Goal: Complete application form

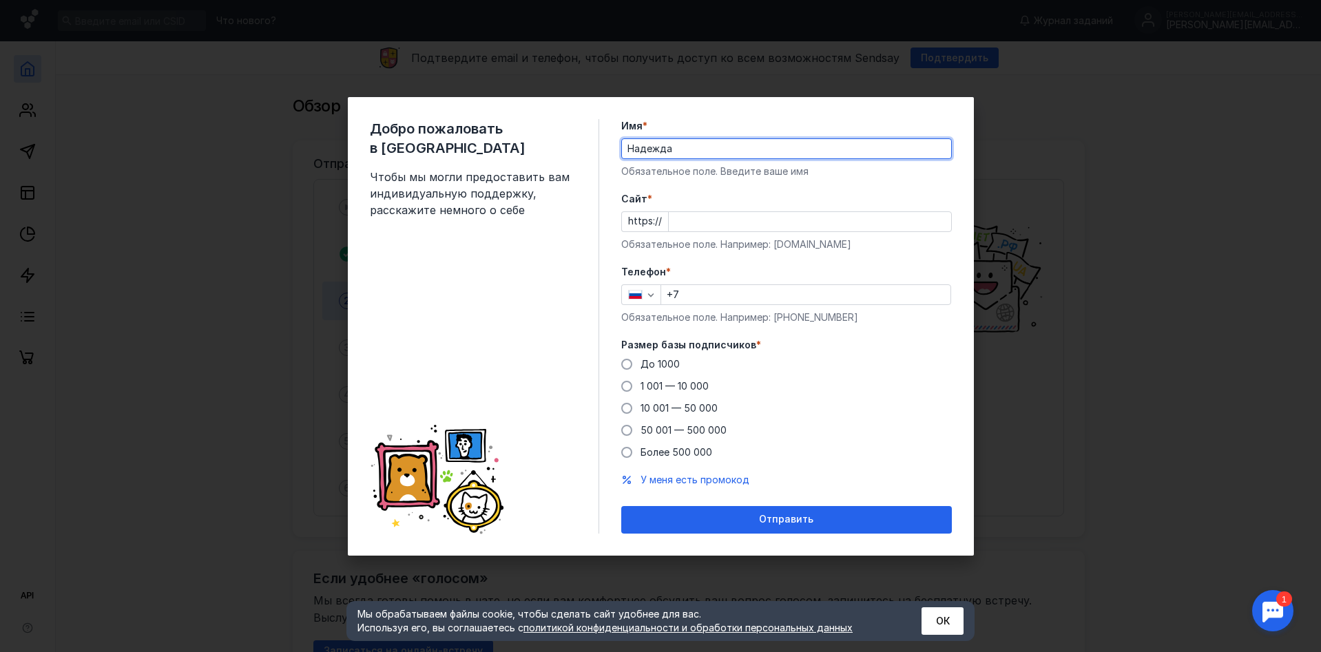
type input "Надежда"
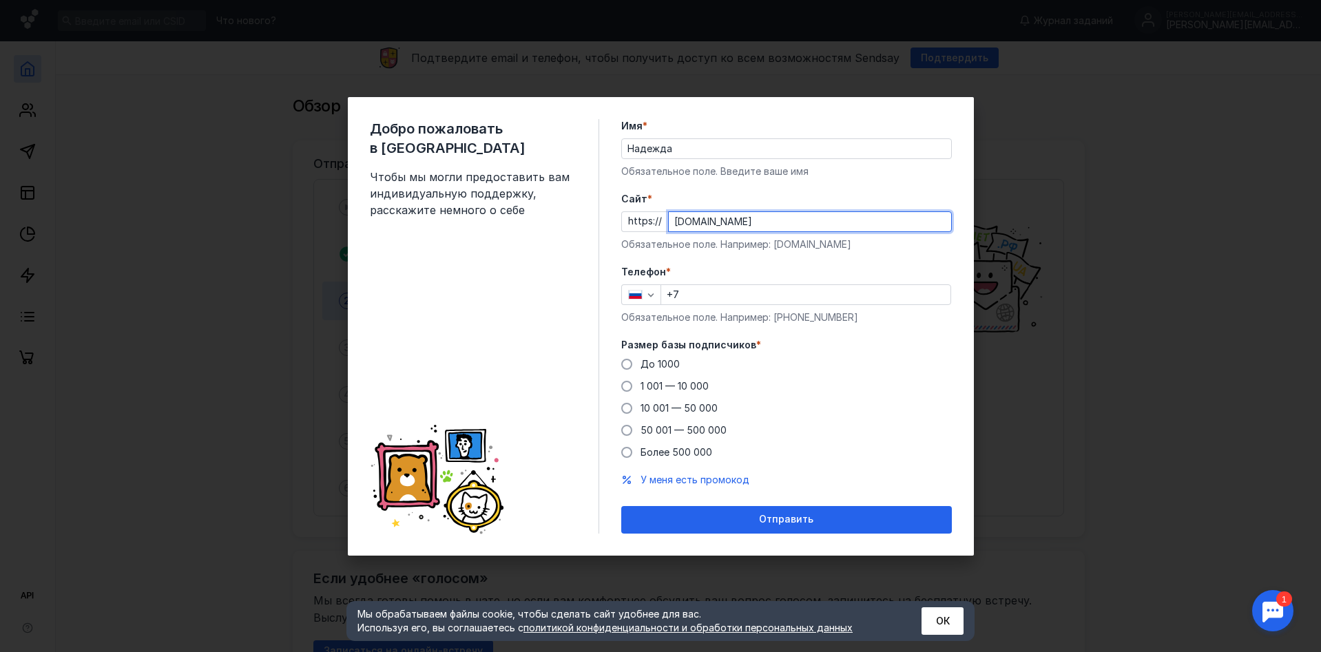
type input "[DOMAIN_NAME]"
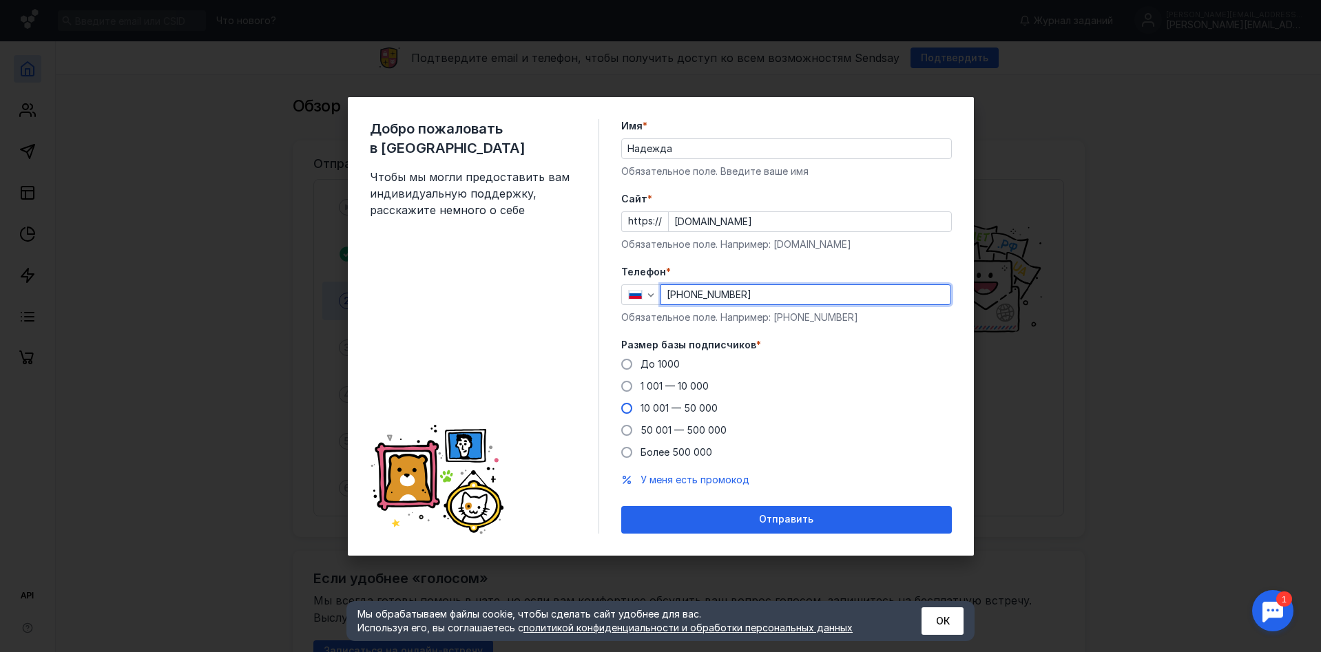
type input "[PHONE_NUMBER]"
click at [627, 401] on label "10 001 — 50 000" at bounding box center [669, 408] width 96 height 14
click at [0, 0] on input "10 001 — 50 000" at bounding box center [0, 0] width 0 height 0
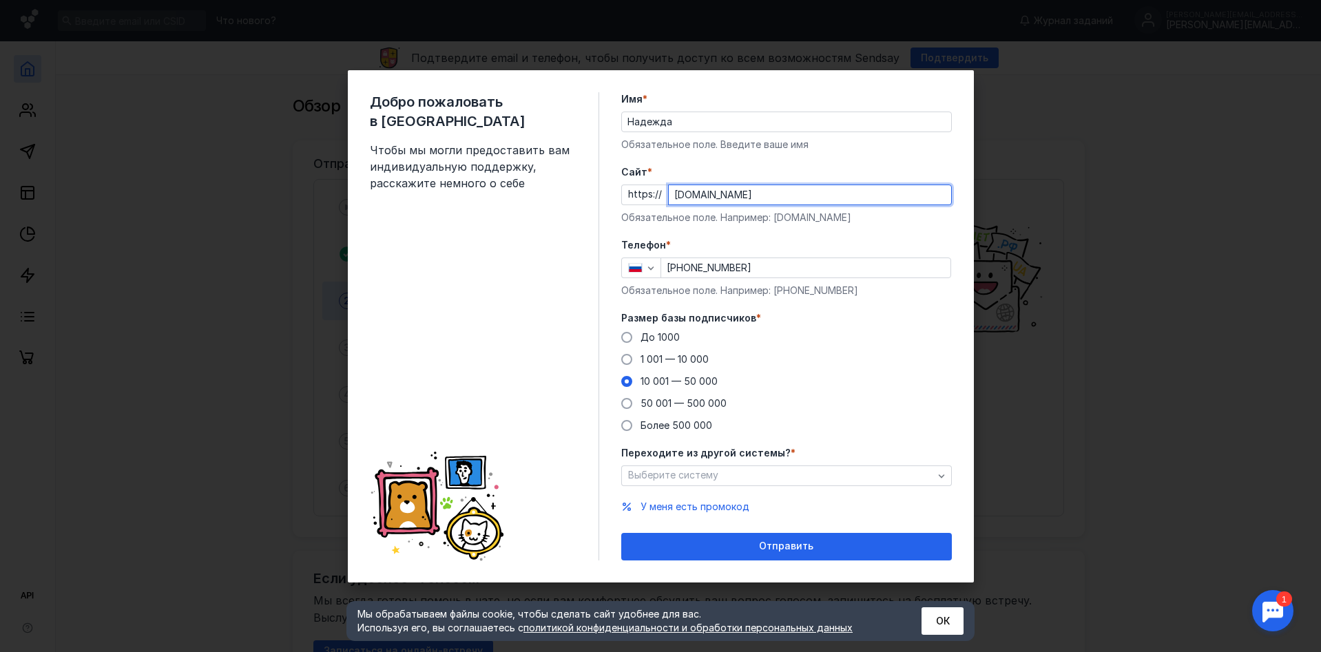
drag, startPoint x: 756, startPoint y: 196, endPoint x: 554, endPoint y: 177, distance: 203.4
click at [554, 177] on div "Добро пожаловать в Sendsay Чтобы мы могли предоставить вам индивидуальную подде…" at bounding box center [661, 326] width 626 height 512
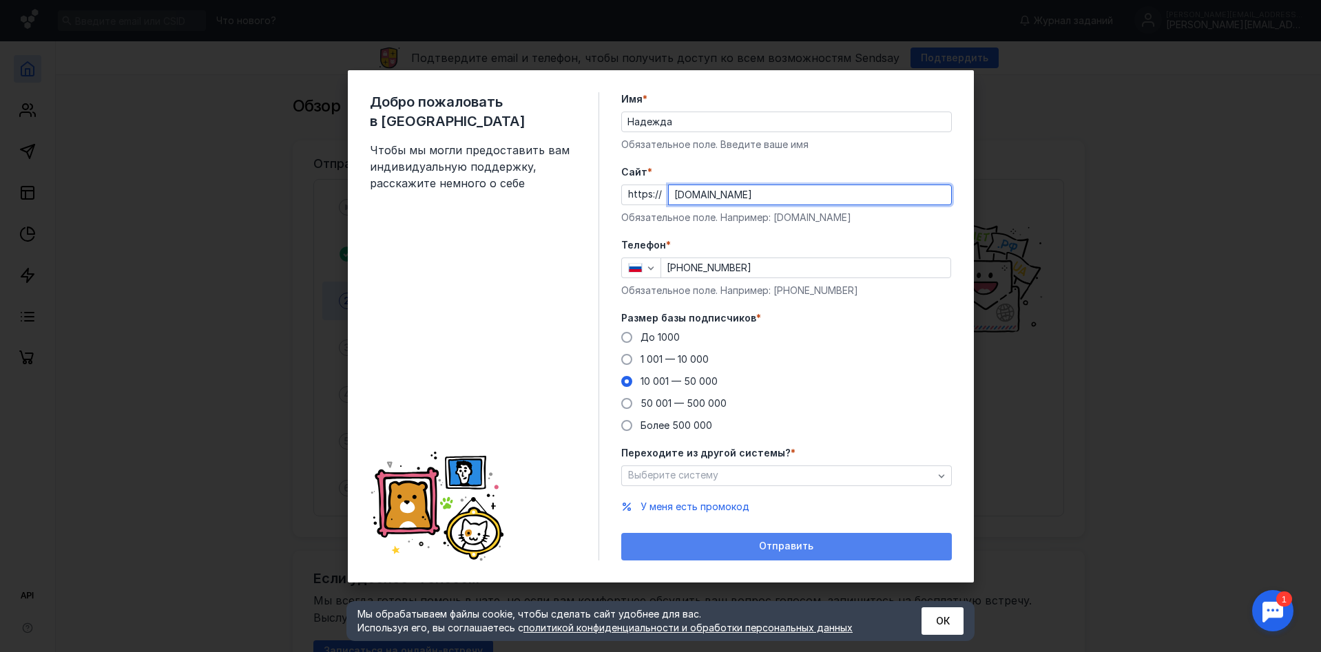
type input "[DOMAIN_NAME]"
click at [819, 550] on div "Отправить" at bounding box center [786, 547] width 317 height 12
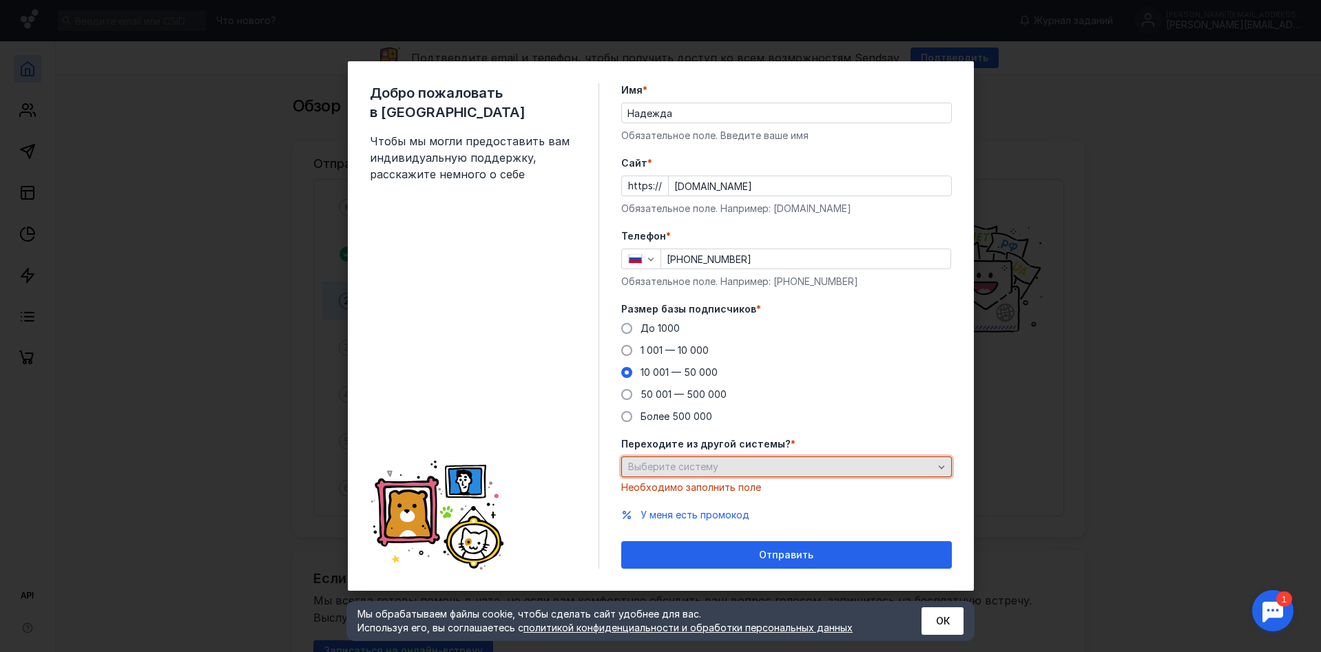
click at [761, 461] on div "Выберите систему" at bounding box center [781, 467] width 312 height 12
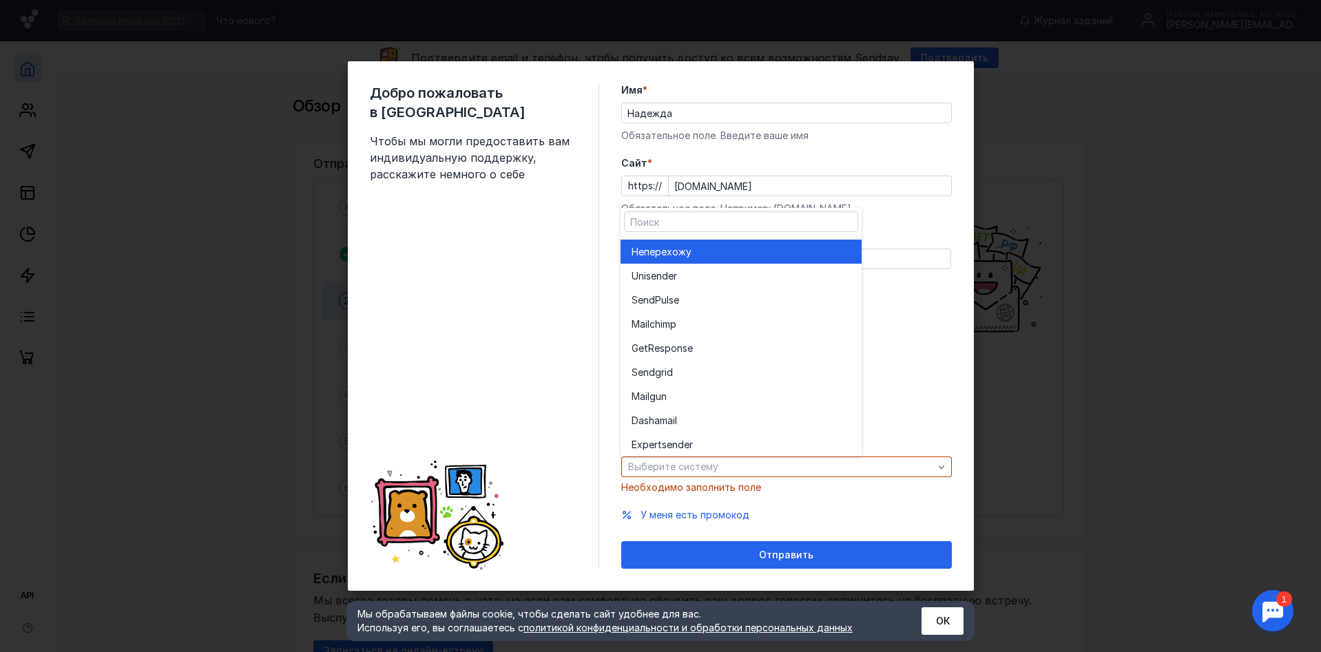
drag, startPoint x: 707, startPoint y: 251, endPoint x: 728, endPoint y: 339, distance: 90.0
click at [707, 251] on div "Не перехожу" at bounding box center [740, 252] width 219 height 14
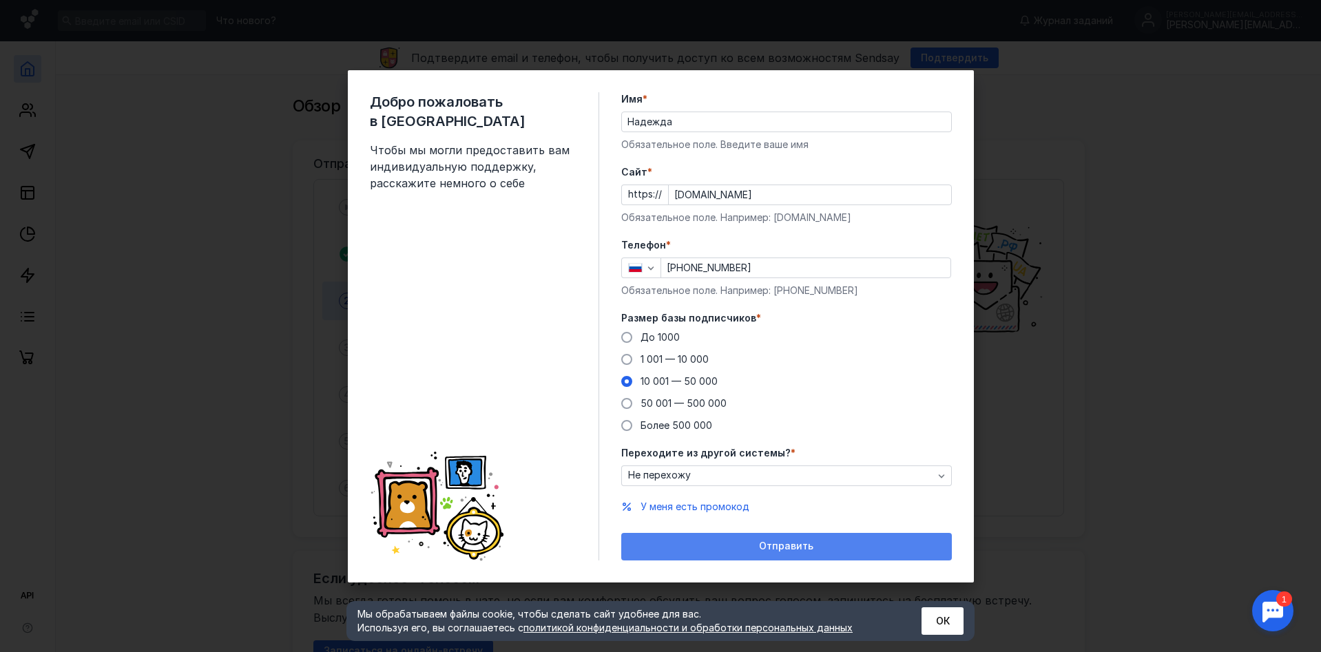
click at [791, 547] on span "Отправить" at bounding box center [786, 547] width 54 height 12
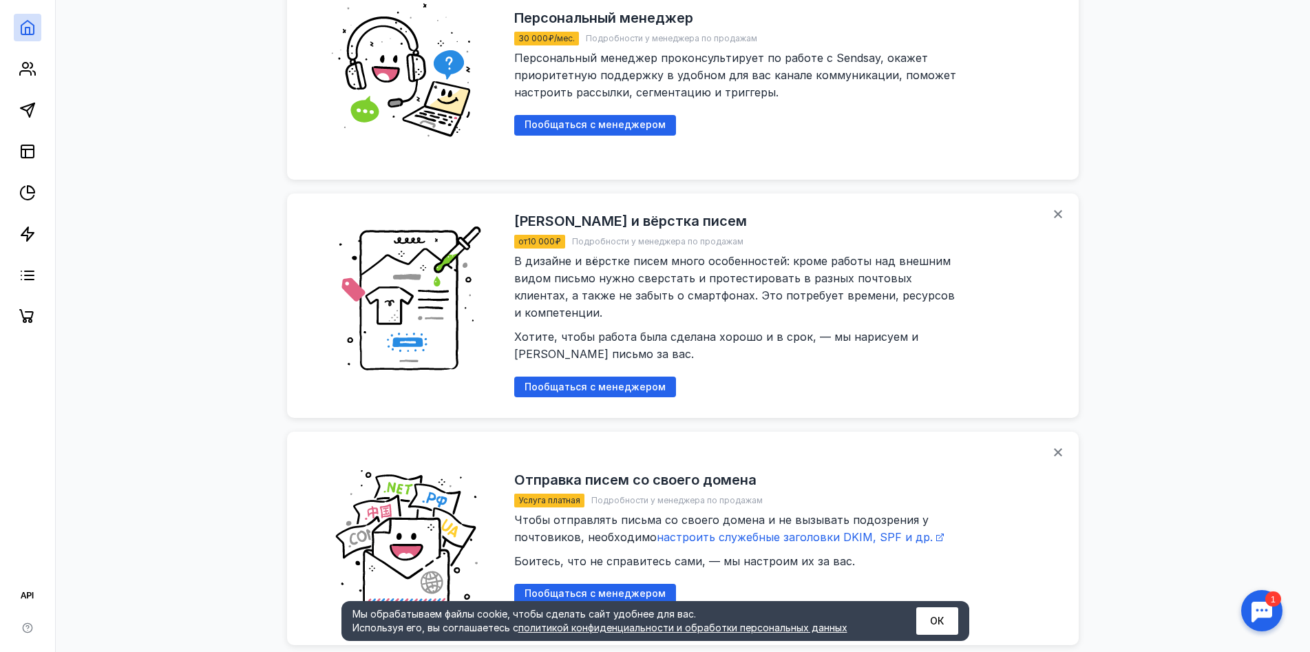
scroll to position [1240, 0]
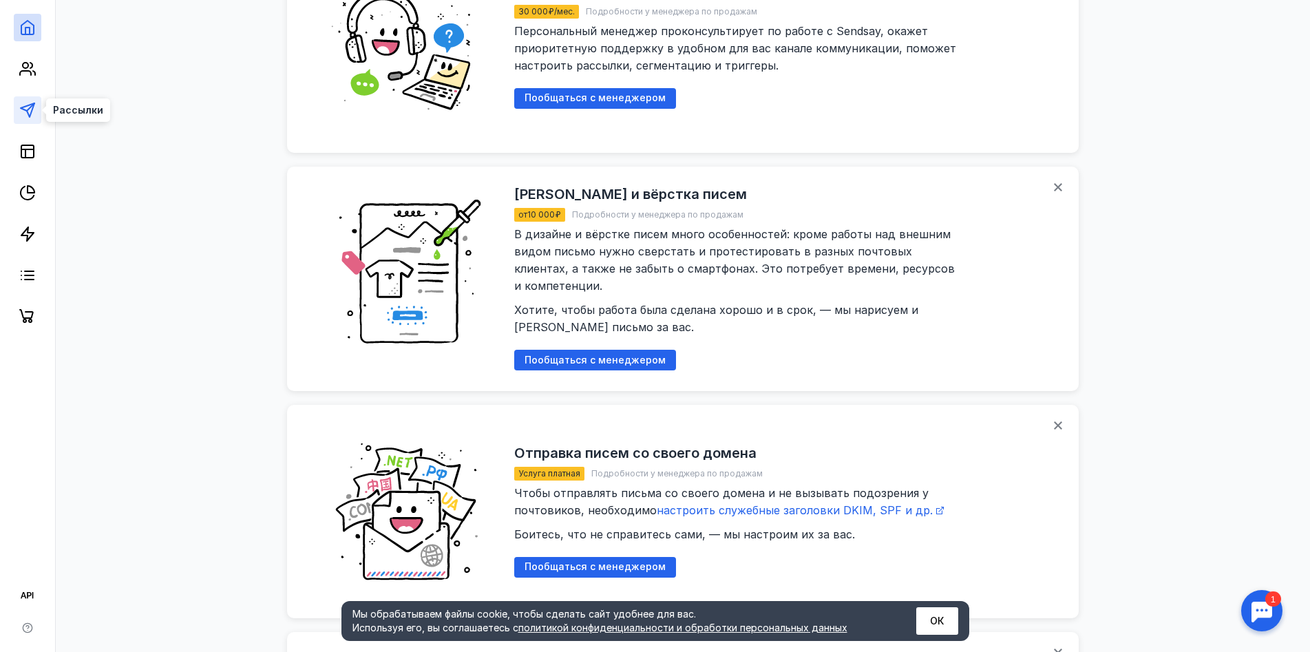
click at [28, 105] on polygon at bounding box center [28, 110] width 14 height 14
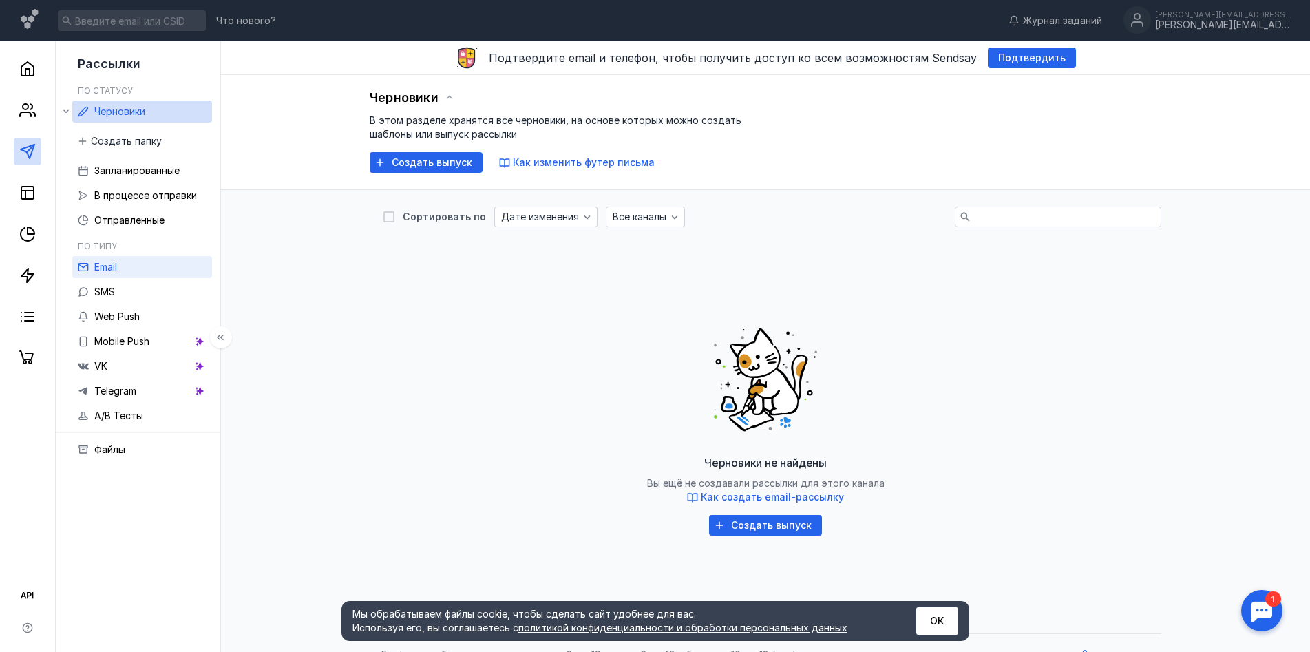
click at [131, 269] on link "Email" at bounding box center [142, 267] width 140 height 22
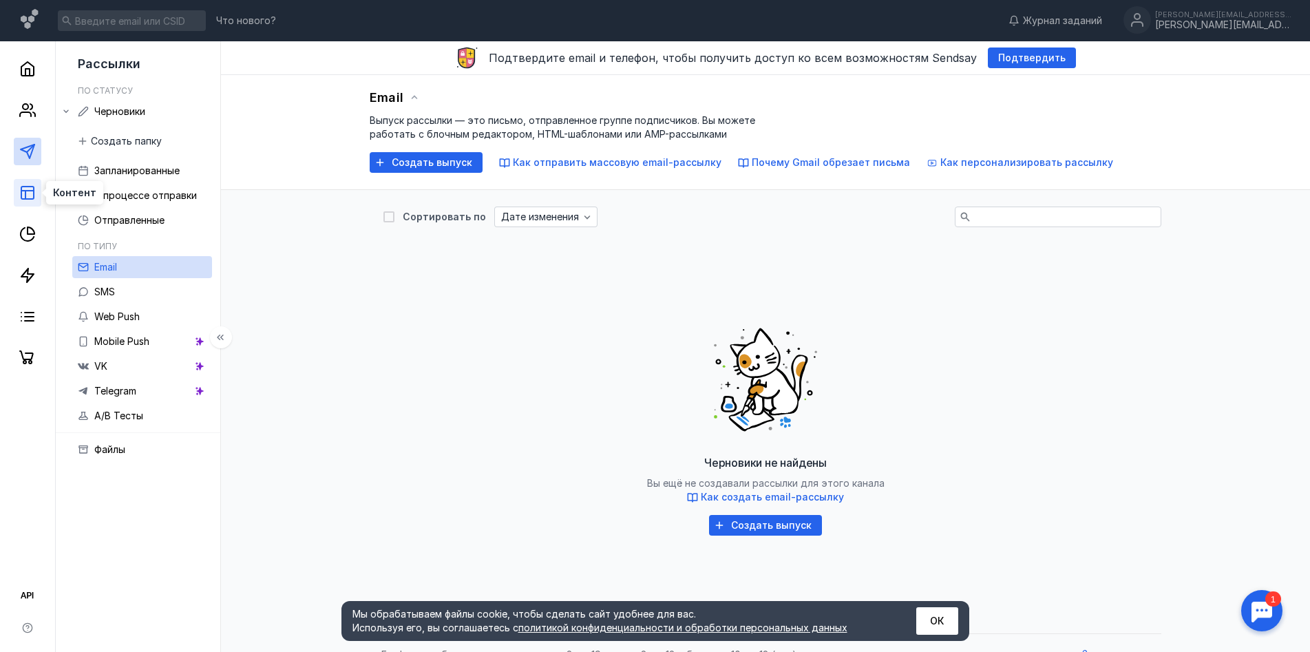
click at [27, 187] on rect at bounding box center [27, 193] width 12 height 12
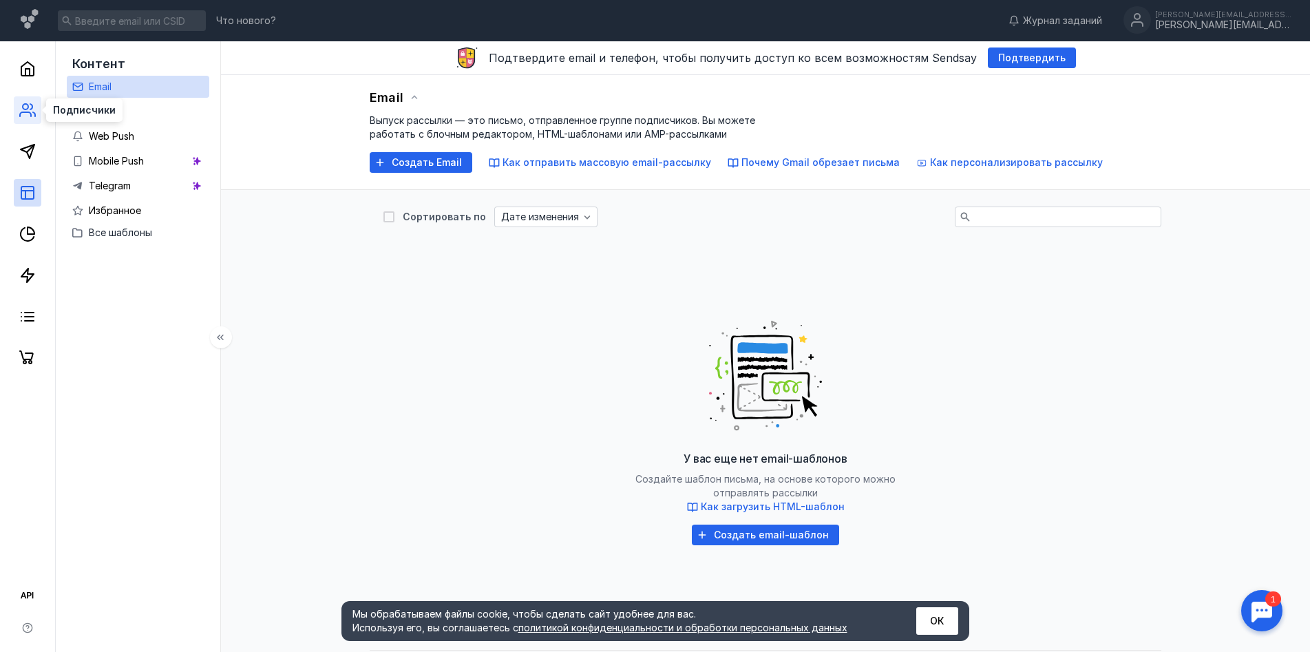
click at [28, 104] on circle at bounding box center [26, 107] width 6 height 6
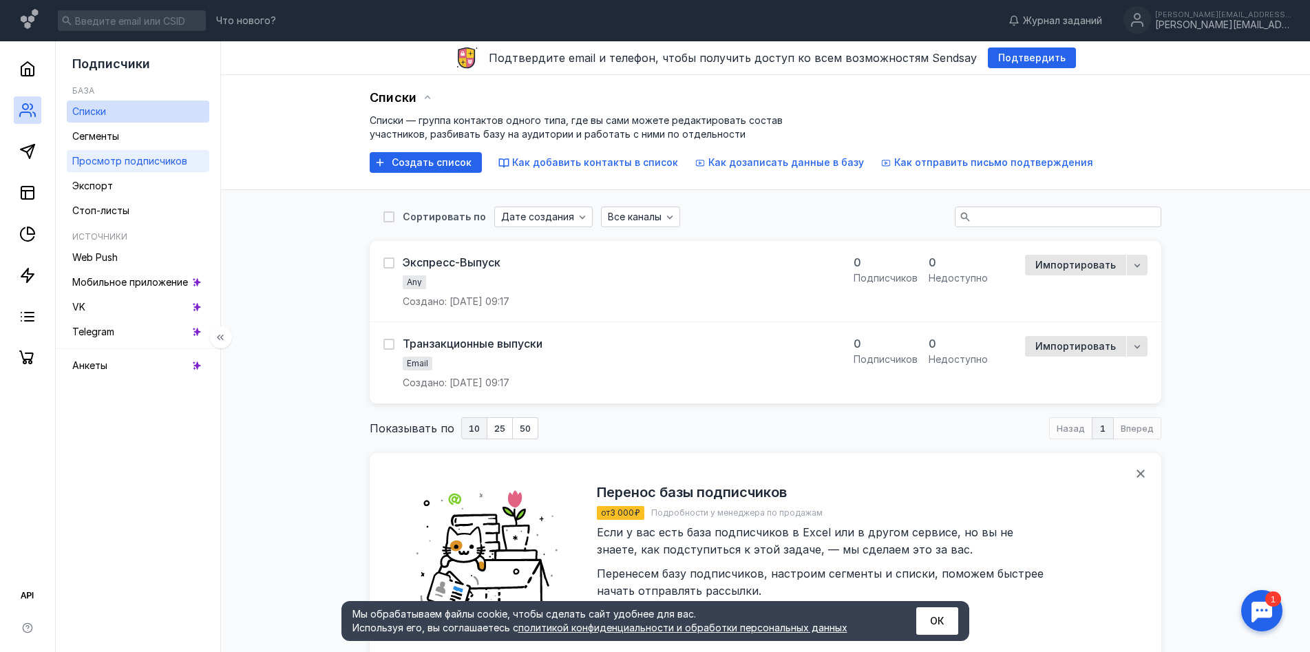
click at [145, 165] on span "Просмотр подписчиков" at bounding box center [129, 161] width 115 height 12
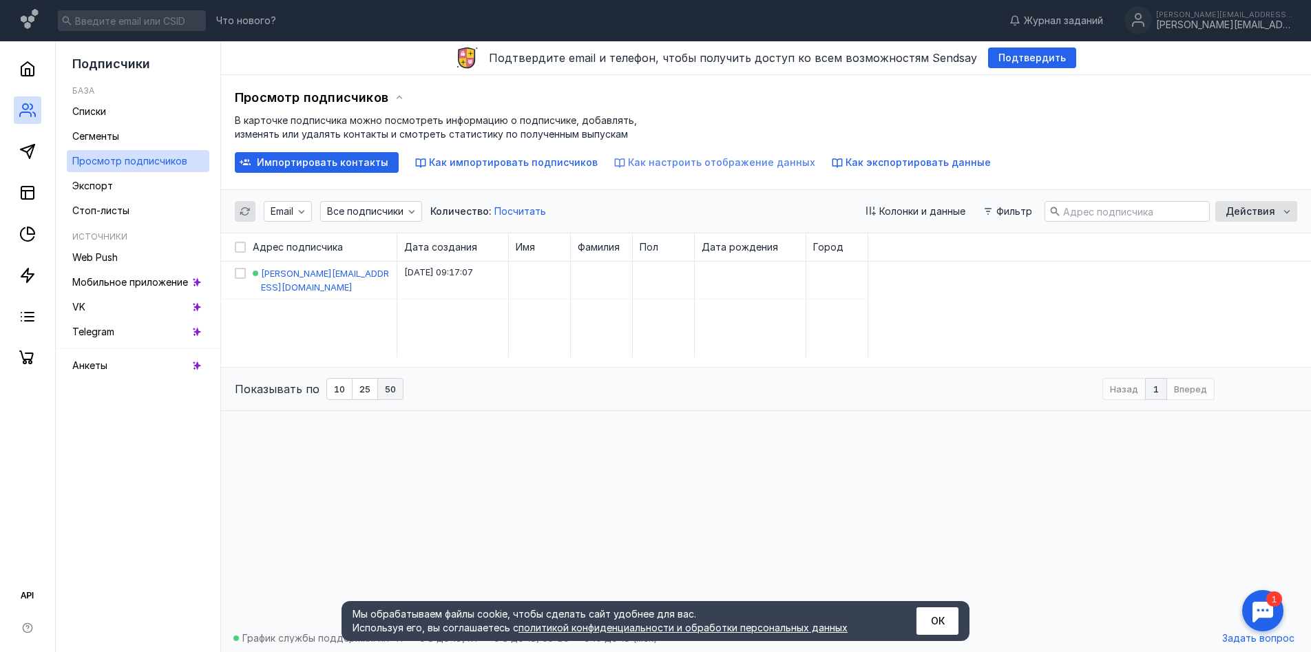
click at [680, 167] on span "Как настроить отображение данных" at bounding box center [721, 162] width 187 height 12
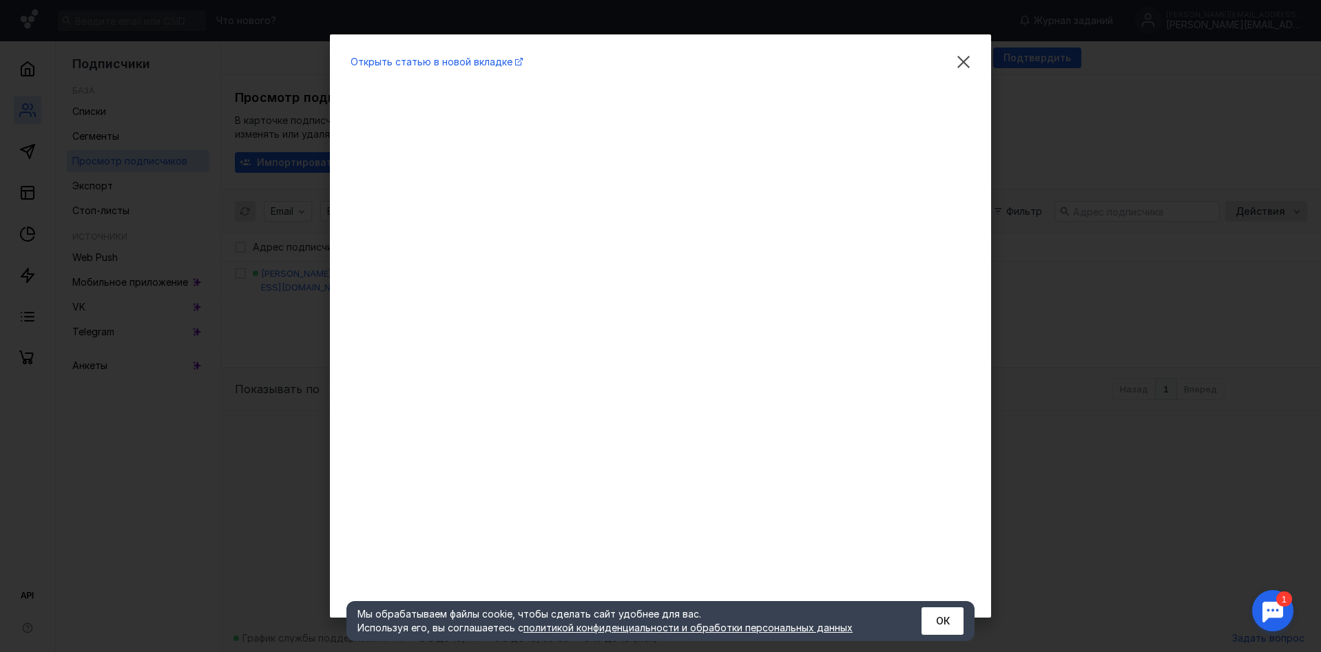
click at [1168, 238] on div "Открыть статью в новой вкладке" at bounding box center [660, 326] width 1321 height 652
